Goal: Navigation & Orientation: Find specific page/section

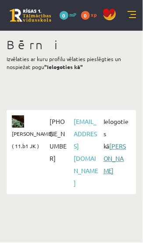
click at [116, 155] on link "[PERSON_NAME]" at bounding box center [115, 158] width 23 height 32
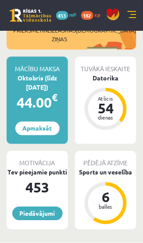
scroll to position [223, 0]
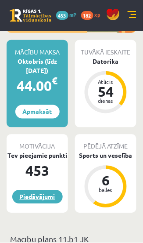
click at [36, 190] on link "Piedāvājumi" at bounding box center [37, 197] width 50 height 14
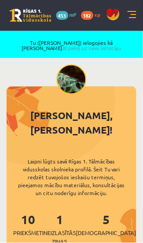
scroll to position [0, 0]
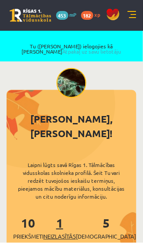
click at [75, 215] on link "1 Neizlasītās ziņas" at bounding box center [59, 232] width 32 height 34
click at [30, 215] on link "10 Priekšmeti" at bounding box center [28, 228] width 30 height 26
click at [120, 215] on link "5 Ieskaites" at bounding box center [106, 228] width 61 height 26
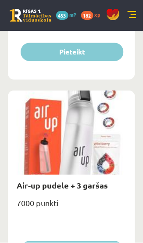
scroll to position [4447, 0]
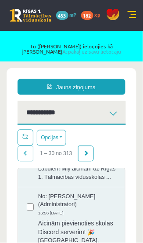
scroll to position [427, 0]
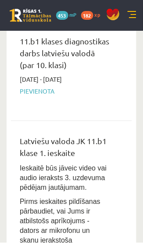
scroll to position [462, 0]
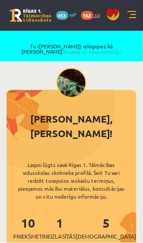
click at [94, 15] on link "182 xp" at bounding box center [93, 14] width 24 height 7
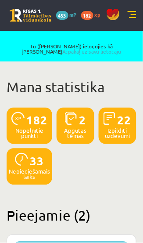
click at [135, 15] on link at bounding box center [132, 15] width 9 height 9
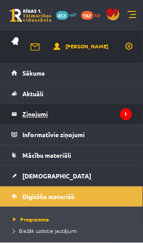
click at [90, 117] on legend "Ziņojumi 1" at bounding box center [77, 114] width 110 height 20
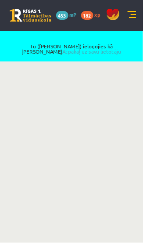
click at [134, 13] on link at bounding box center [132, 15] width 9 height 9
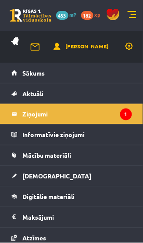
click at [136, 14] on link at bounding box center [132, 15] width 9 height 9
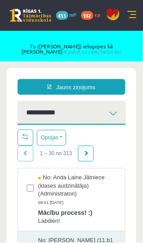
click at [133, 13] on link at bounding box center [132, 15] width 9 height 9
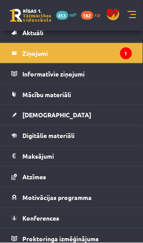
scroll to position [27, 0]
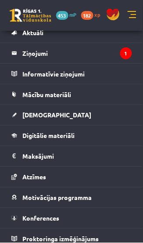
scroll to position [47, 0]
